Goal: Download file/media

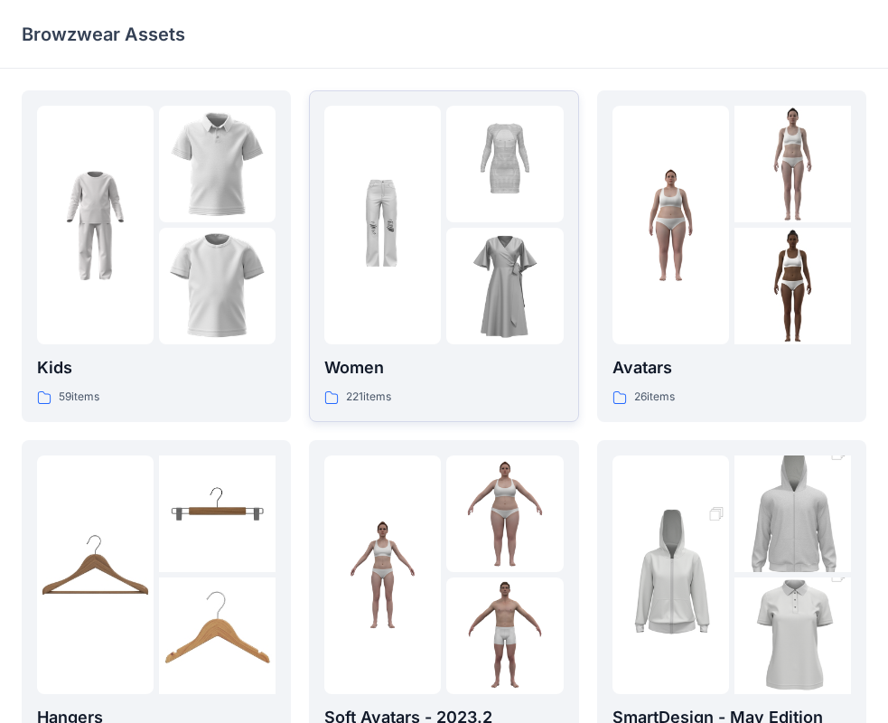
click at [395, 229] on img at bounding box center [382, 225] width 117 height 117
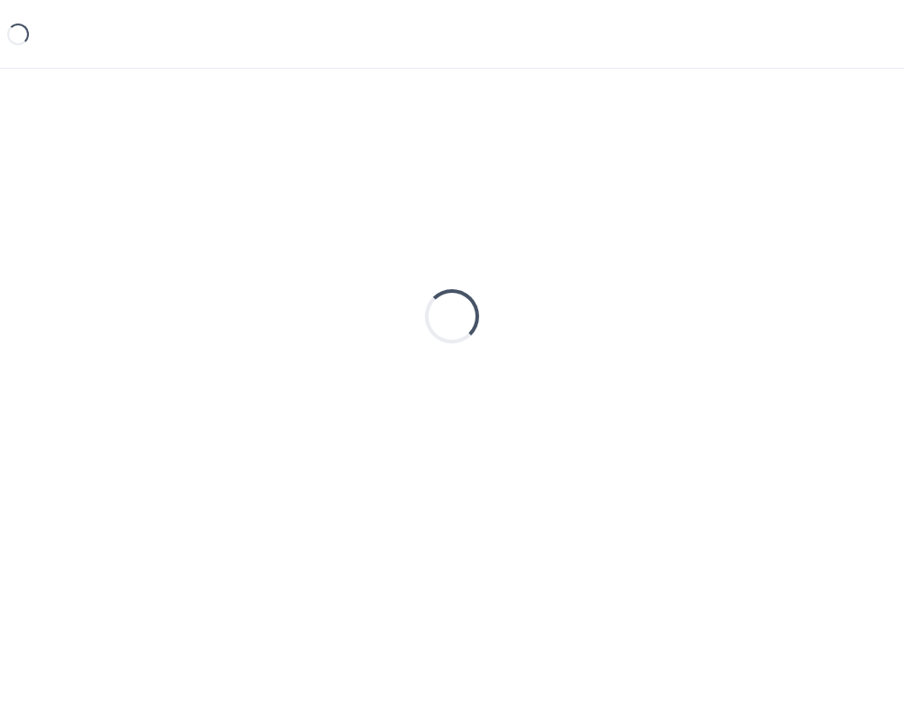
click at [395, 229] on div "Loading..." at bounding box center [452, 316] width 860 height 452
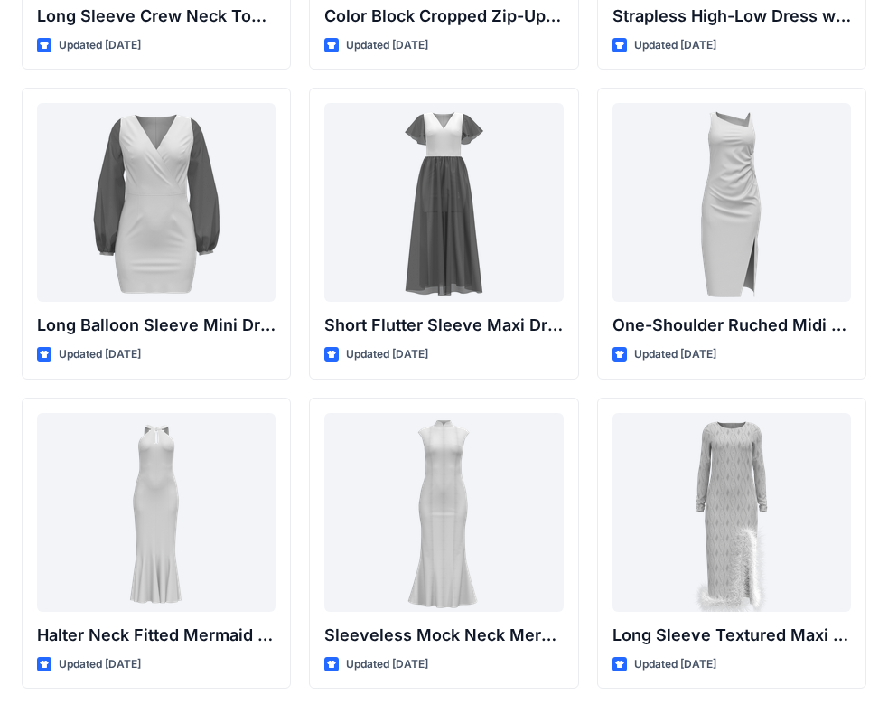
scroll to position [633, 0]
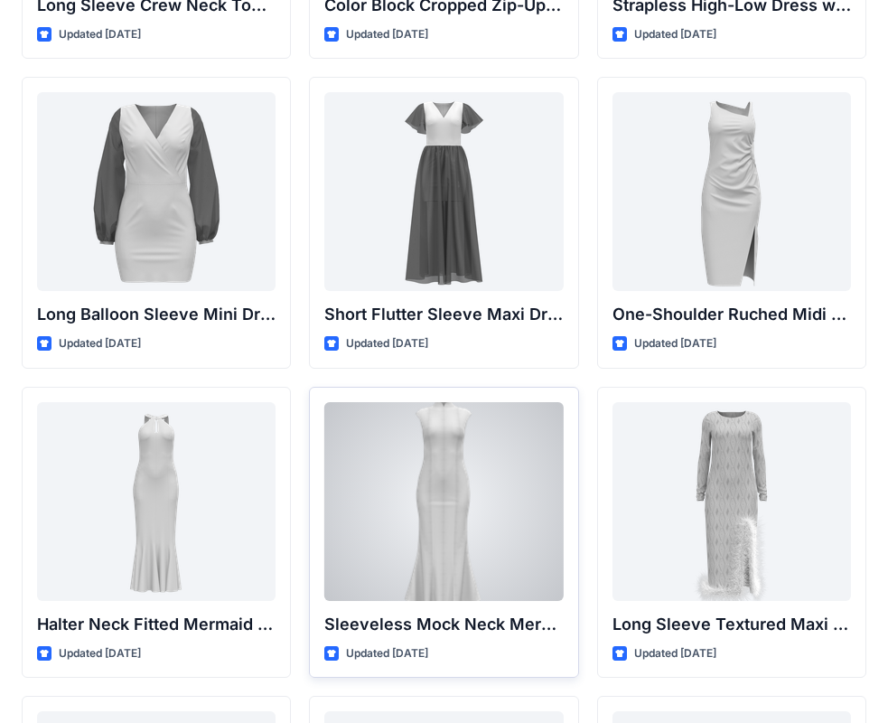
click at [468, 533] on div at bounding box center [443, 501] width 239 height 199
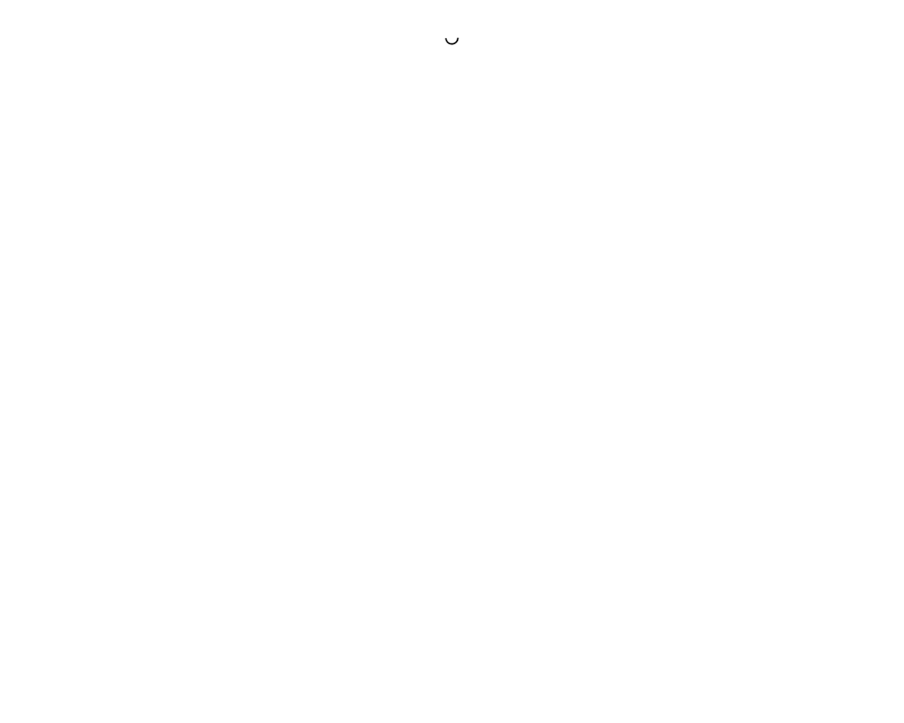
click at [468, 533] on div at bounding box center [452, 361] width 904 height 723
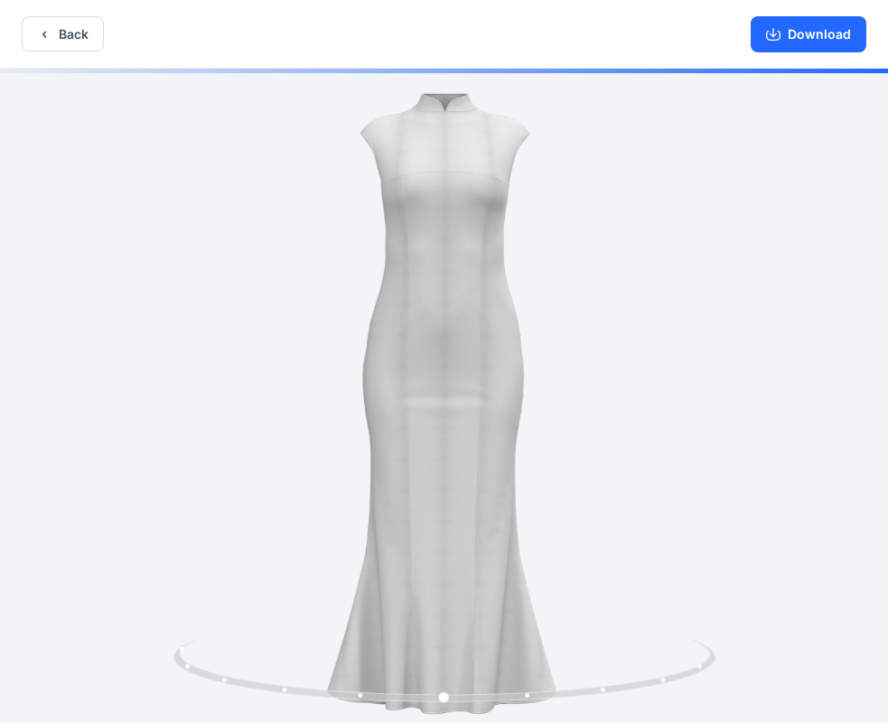
drag, startPoint x: 434, startPoint y: 335, endPoint x: 395, endPoint y: 335, distance: 38.9
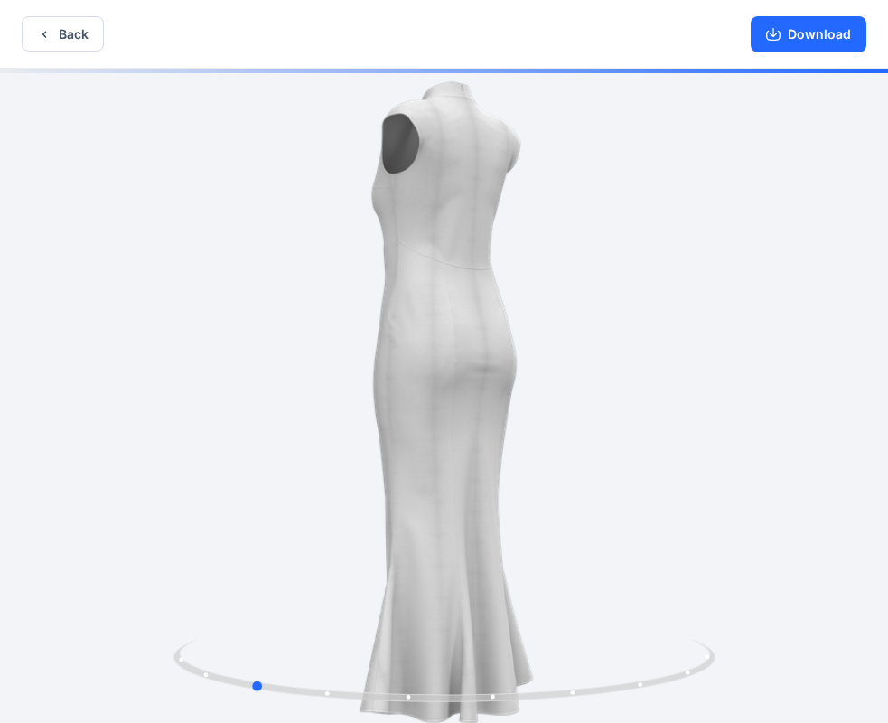
drag, startPoint x: 250, startPoint y: 371, endPoint x: 839, endPoint y: 395, distance: 588.9
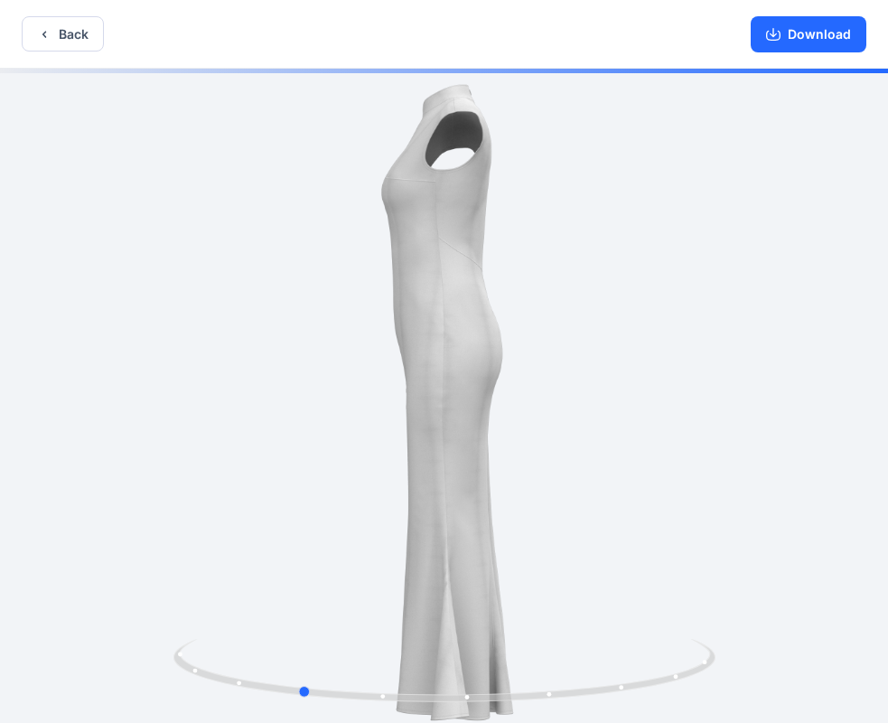
drag, startPoint x: 839, startPoint y: 395, endPoint x: 963, endPoint y: 402, distance: 124.0
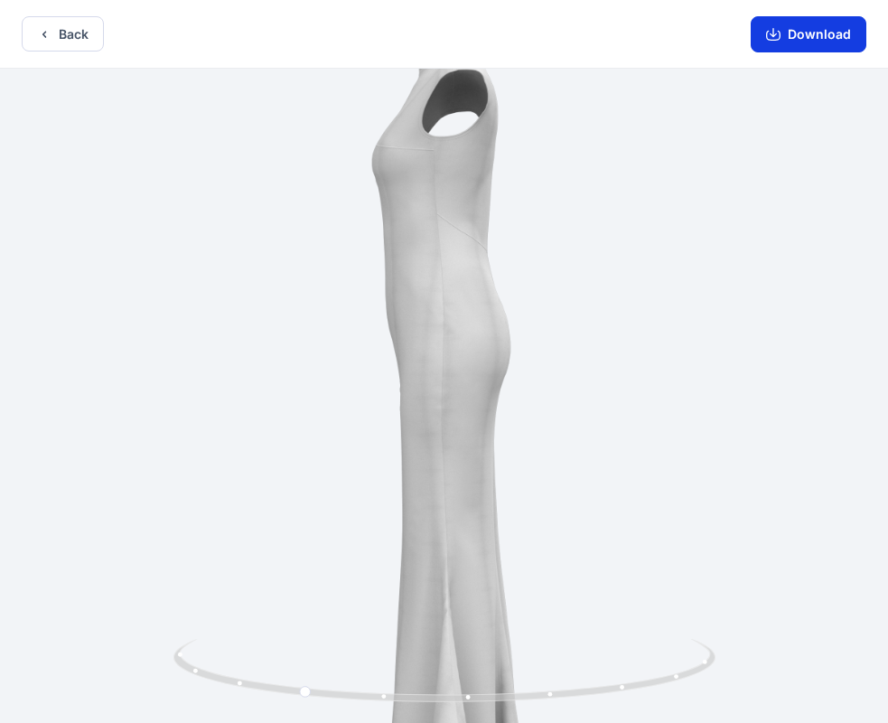
click at [806, 34] on button "Download" at bounding box center [809, 34] width 116 height 36
